Goal: Task Accomplishment & Management: Use online tool/utility

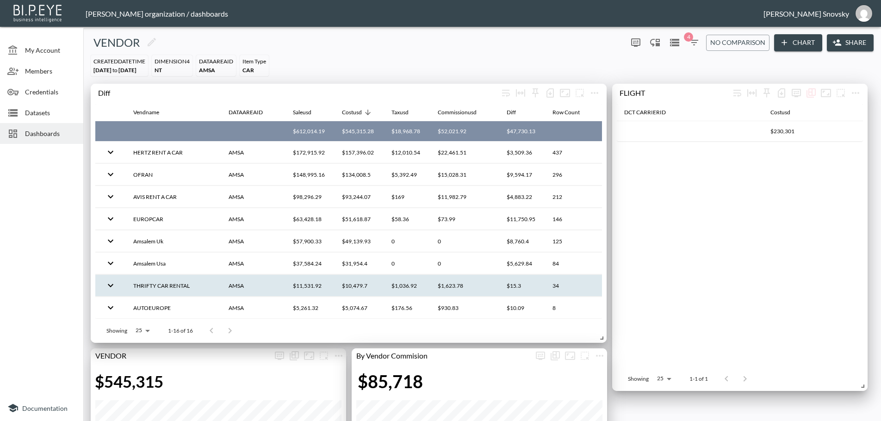
scroll to position [93, 0]
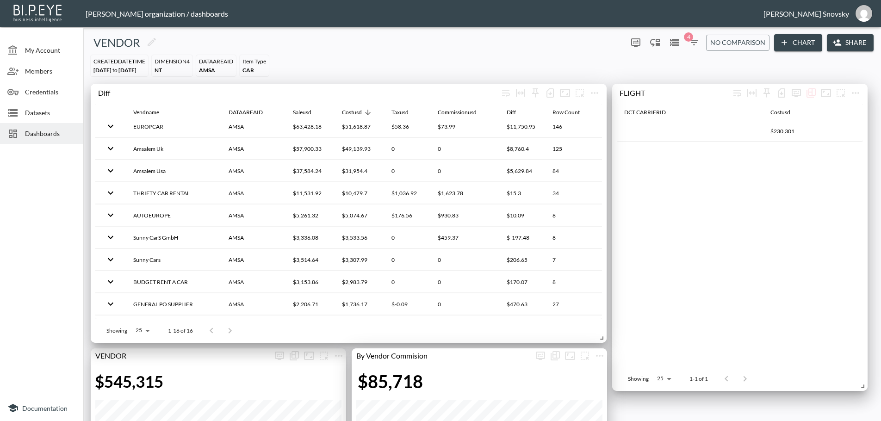
click at [43, 132] on span "Dashboards" at bounding box center [50, 134] width 51 height 10
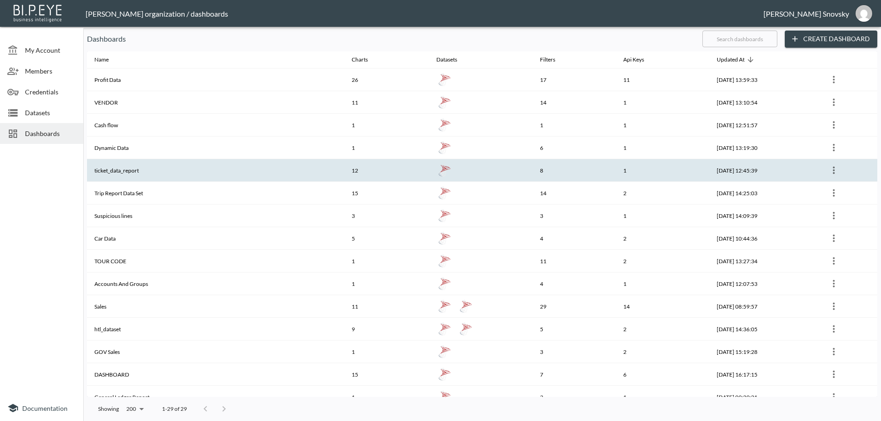
click at [134, 168] on th "ticket_data_report" at bounding box center [215, 170] width 257 height 23
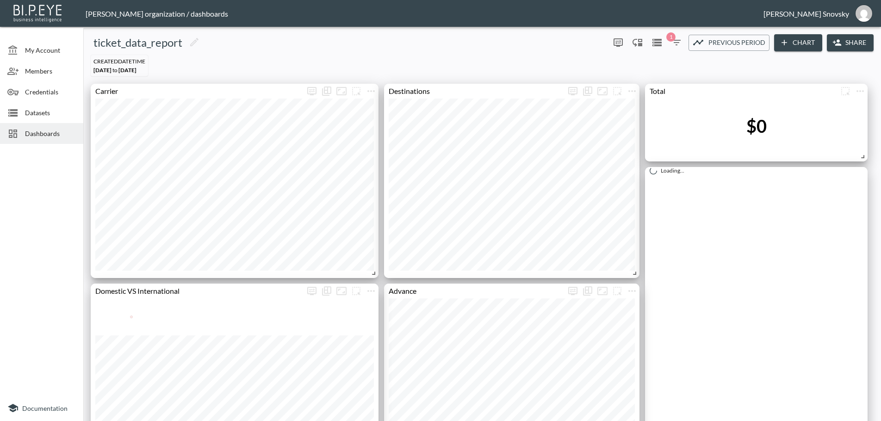
click at [671, 45] on icon "button" at bounding box center [676, 42] width 11 height 11
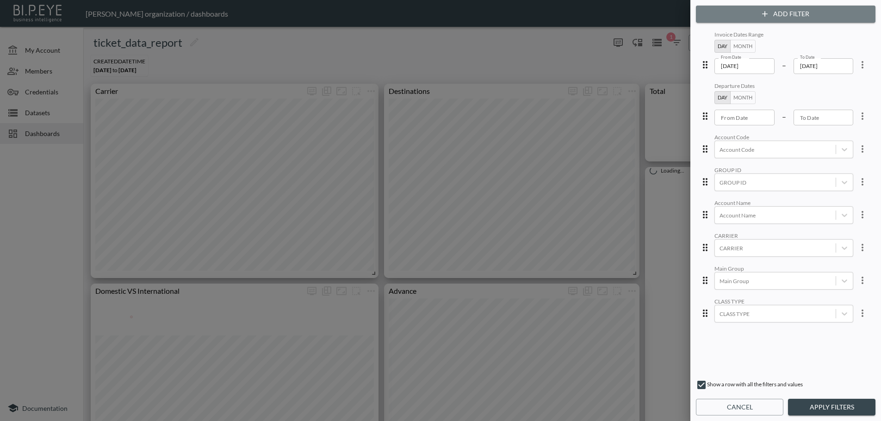
click at [734, 18] on button "Add Filter" at bounding box center [786, 14] width 180 height 17
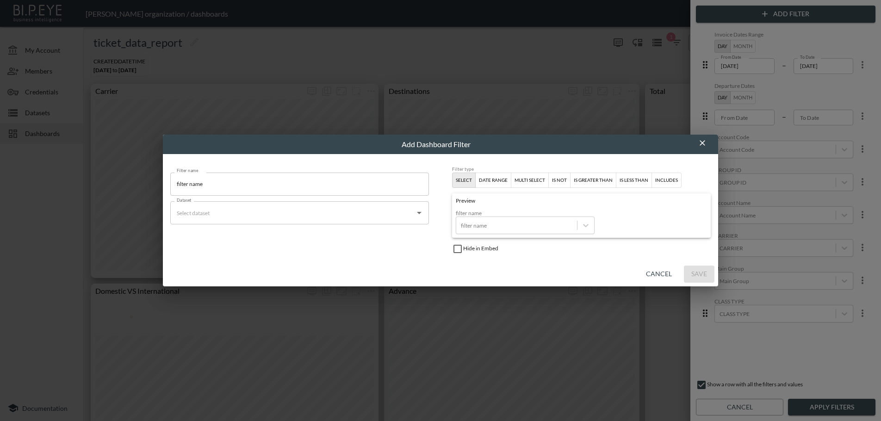
click at [372, 219] on input "Dataset" at bounding box center [292, 212] width 236 height 15
click at [361, 234] on li "SQL Server ticket_data_report" at bounding box center [299, 235] width 259 height 15
type input "ticket_data_report"
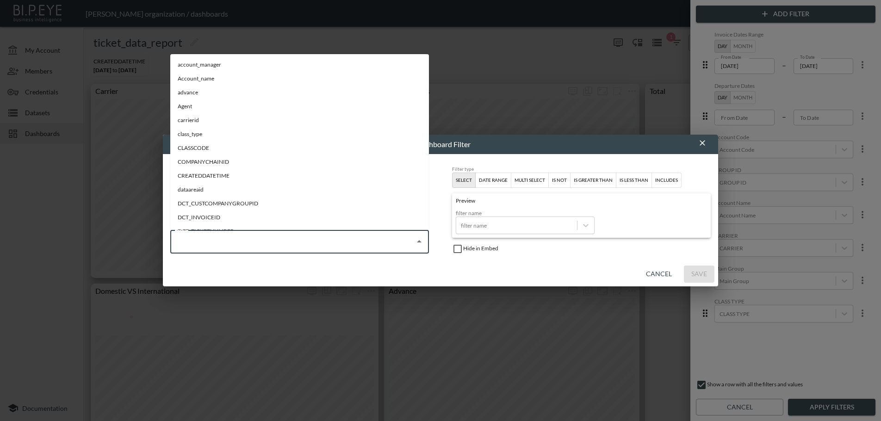
click at [360, 239] on input "Field" at bounding box center [292, 241] width 236 height 15
click at [251, 194] on li "dataareaid" at bounding box center [299, 190] width 259 height 14
type input "dataareaid"
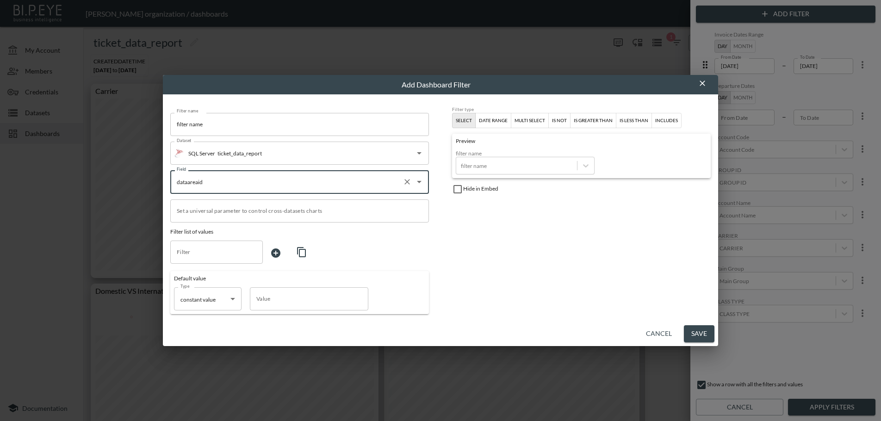
click at [257, 124] on input "filter name" at bounding box center [299, 124] width 259 height 23
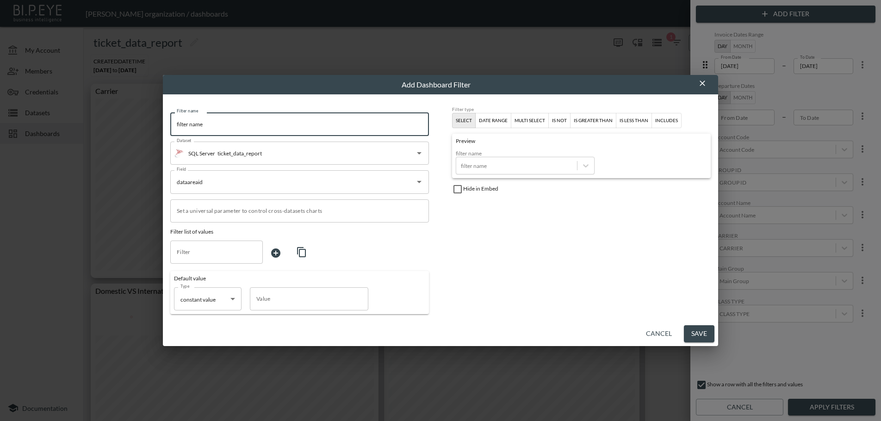
click at [257, 124] on input "filter name" at bounding box center [299, 124] width 259 height 23
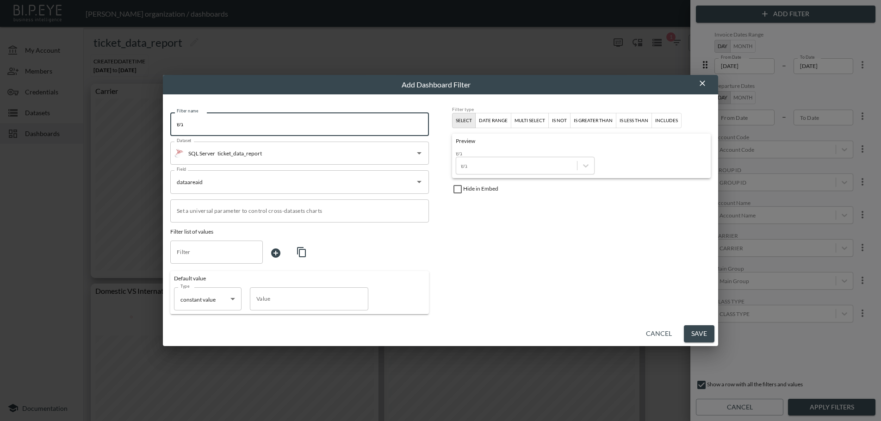
type input "ש"
type input "DATA AREA"
click at [521, 122] on div "multi select" at bounding box center [529, 121] width 31 height 8
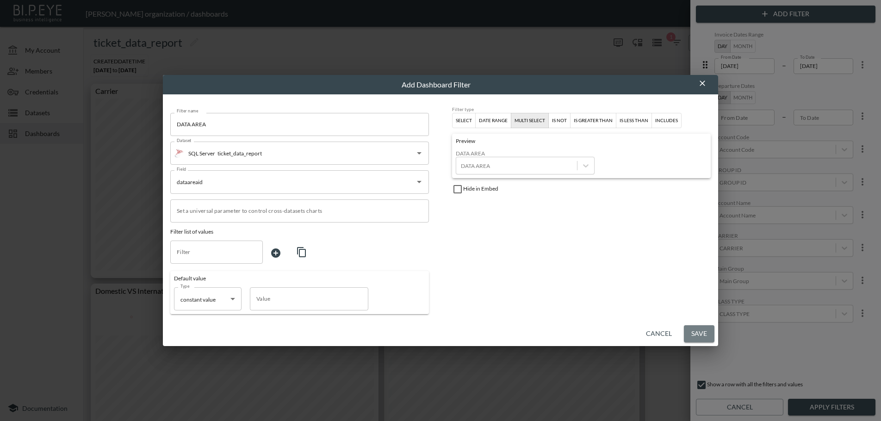
click at [699, 332] on button "Save" at bounding box center [699, 333] width 31 height 17
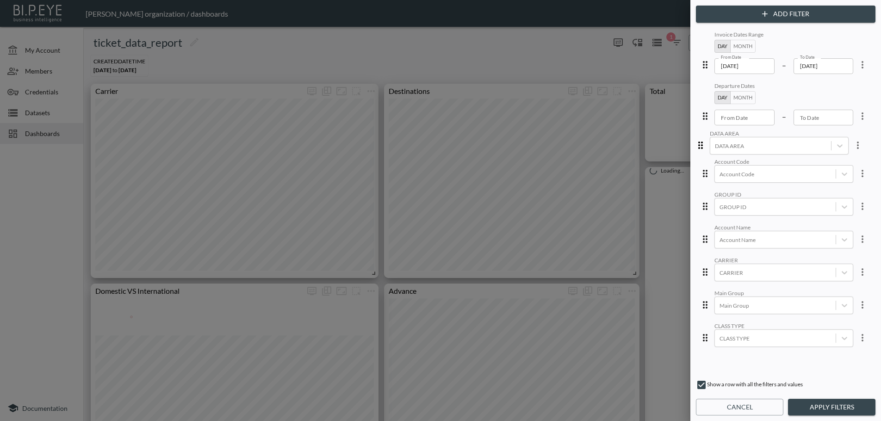
drag, startPoint x: 701, startPoint y: 344, endPoint x: 702, endPoint y: 142, distance: 202.2
click at [702, 142] on div "Invoice Dates Range Day Month From Date [DATE] From Date – To Date [DATE] To Da…" at bounding box center [786, 201] width 176 height 344
click at [810, 406] on button "Apply Filters" at bounding box center [831, 407] width 87 height 17
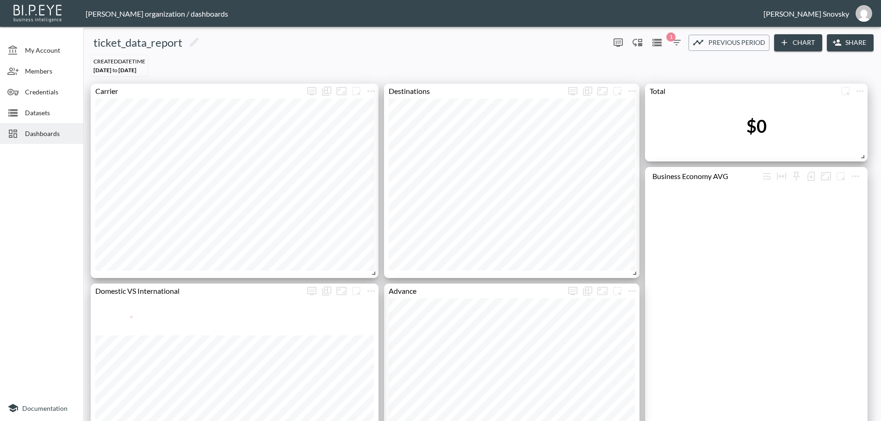
click at [31, 111] on span "Datasets" at bounding box center [50, 113] width 51 height 10
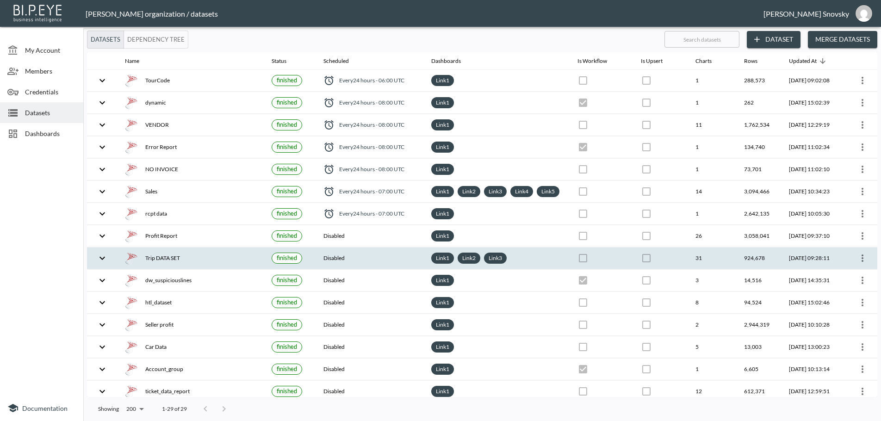
click at [860, 264] on icon "more" at bounding box center [862, 258] width 11 height 11
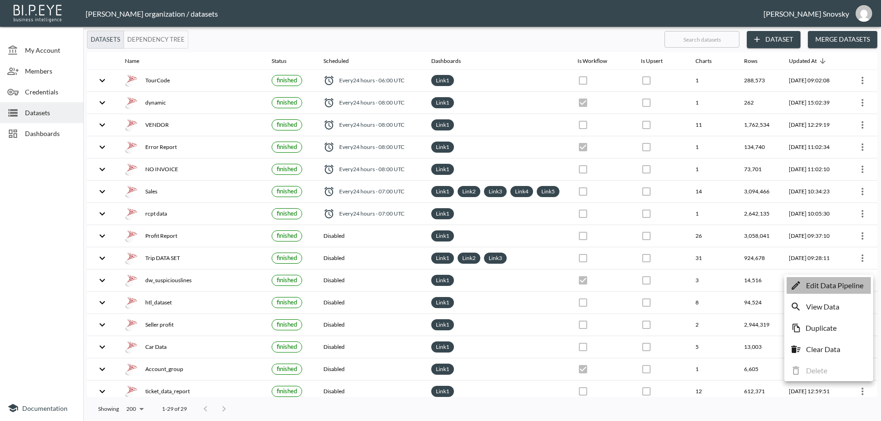
click at [850, 282] on p "Edit Data Pipeline" at bounding box center [834, 285] width 57 height 11
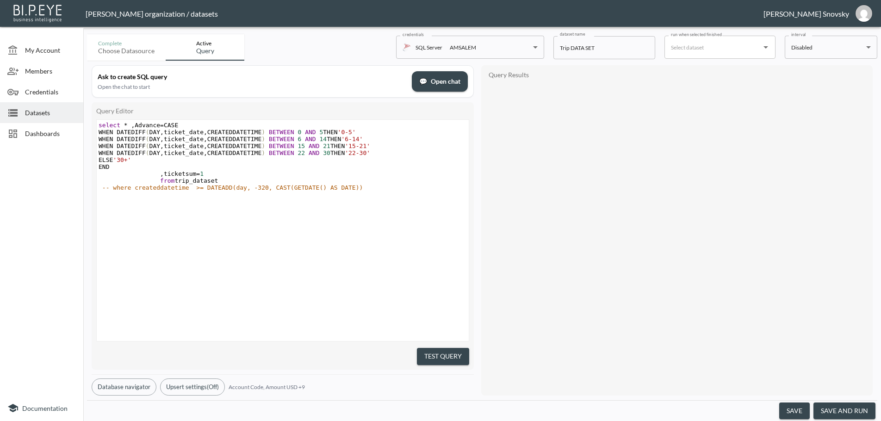
click at [840, 409] on button "save and run" at bounding box center [844, 411] width 62 height 17
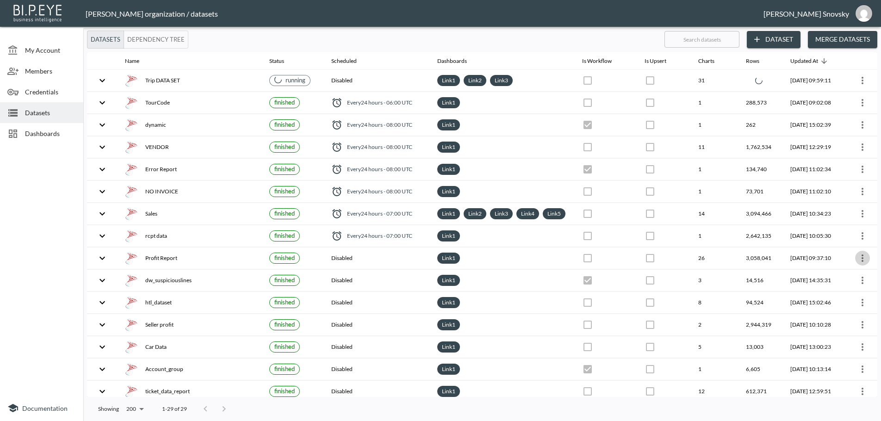
click at [858, 264] on icon "more" at bounding box center [862, 258] width 11 height 11
click at [41, 133] on span "Dashboards" at bounding box center [50, 134] width 51 height 10
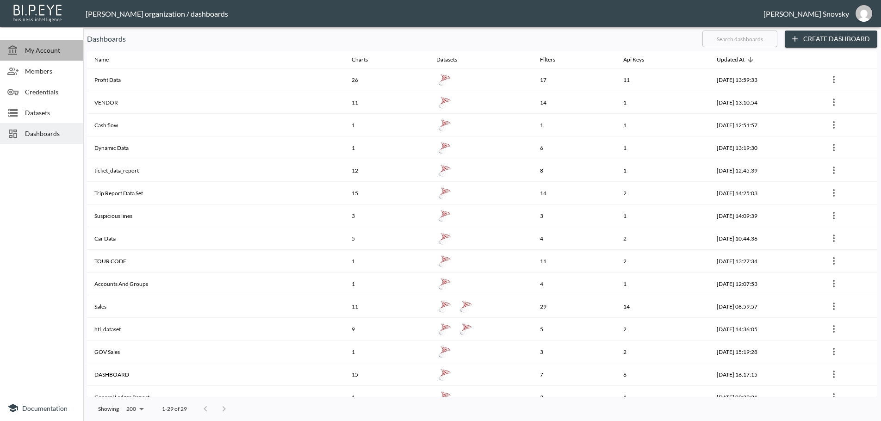
click at [48, 52] on span "My Account" at bounding box center [50, 50] width 51 height 10
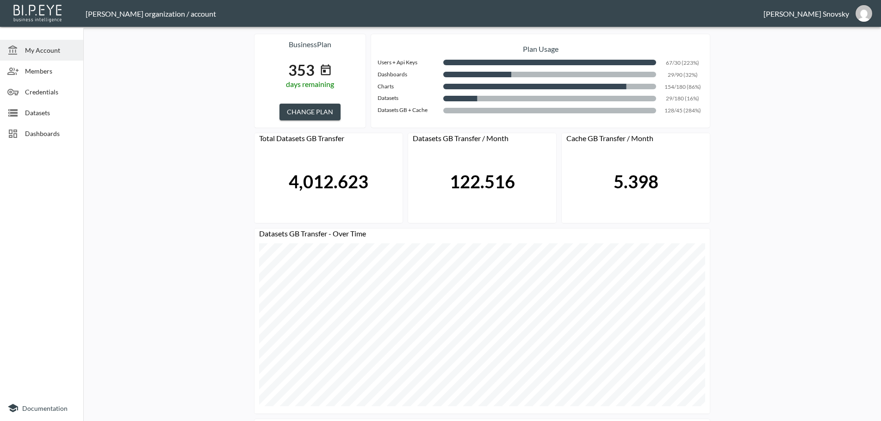
click at [41, 132] on span "Dashboards" at bounding box center [50, 134] width 51 height 10
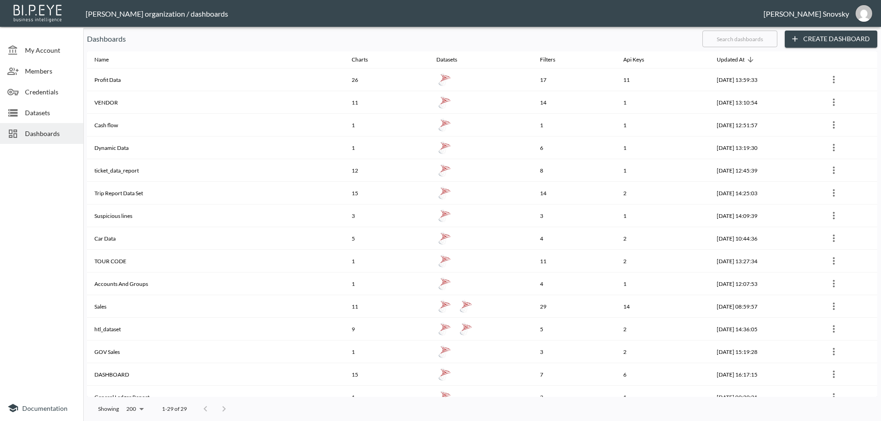
click at [110, 102] on th "VENDOR" at bounding box center [215, 102] width 257 height 23
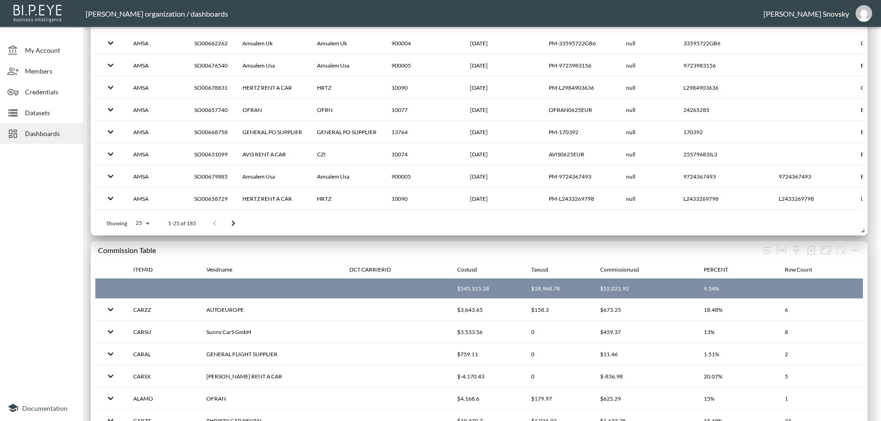
scroll to position [972, 0]
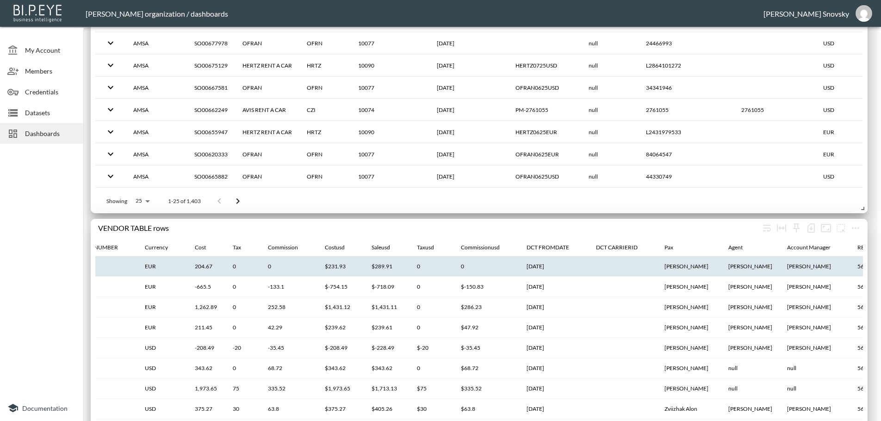
scroll to position [0, 259]
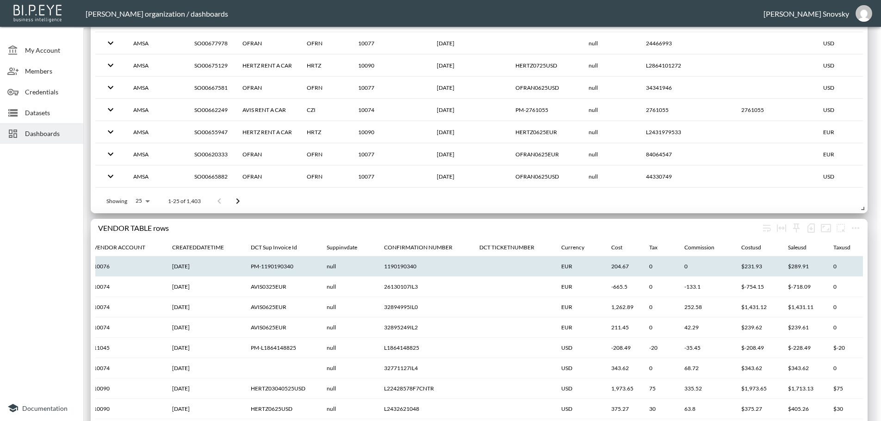
click at [326, 267] on th "null" at bounding box center [347, 266] width 57 height 20
